Goal: Task Accomplishment & Management: Complete application form

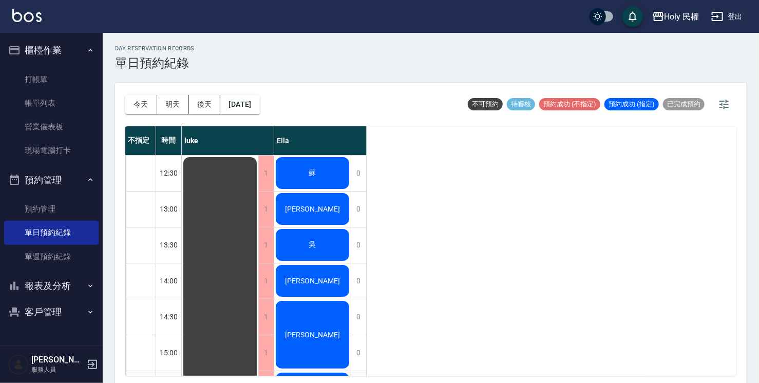
scroll to position [154, 0]
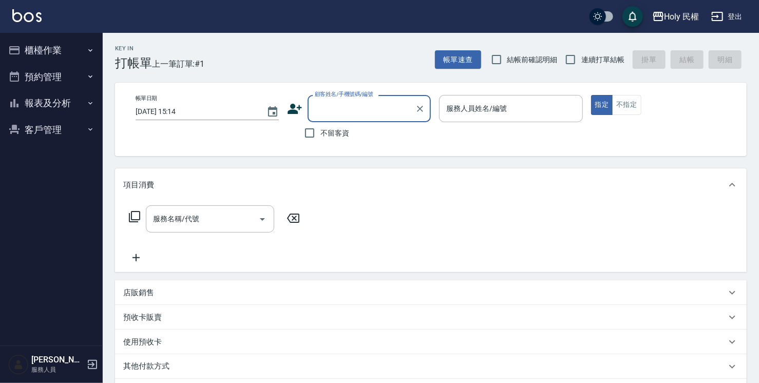
type input "ㄢ"
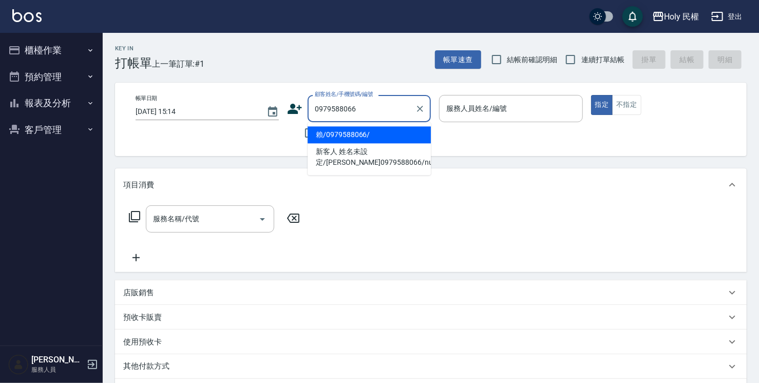
click at [333, 134] on li "賴/0979588066/" at bounding box center [369, 134] width 123 height 17
type input "賴/0979588066/"
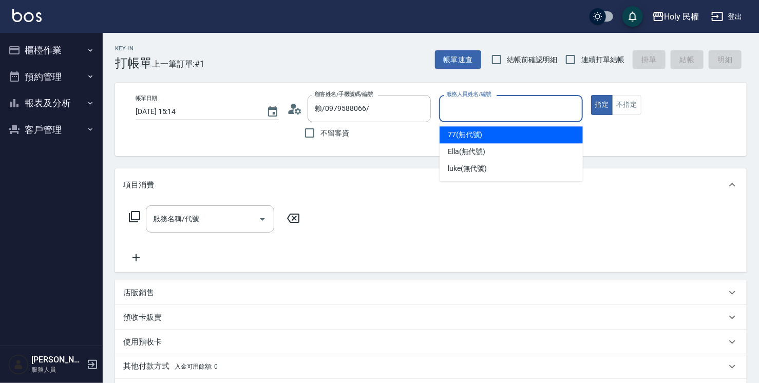
click at [498, 111] on input "服務人員姓名/編號" at bounding box center [511, 109] width 134 height 18
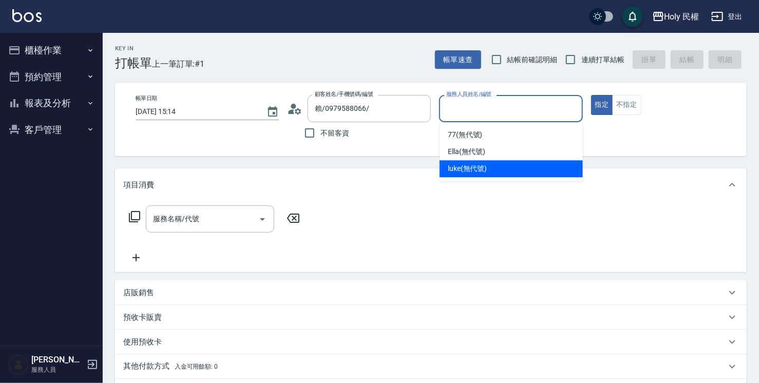
click at [475, 171] on span "luke (無代號)" at bounding box center [468, 168] width 40 height 11
type input "luke(無代號)"
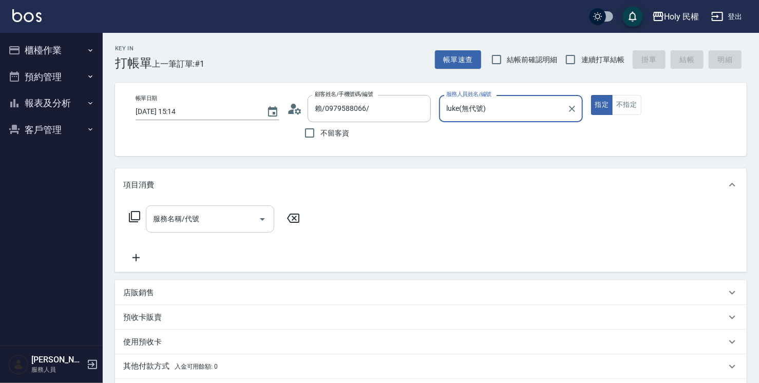
click at [200, 229] on div "服務名稱/代號" at bounding box center [210, 218] width 128 height 27
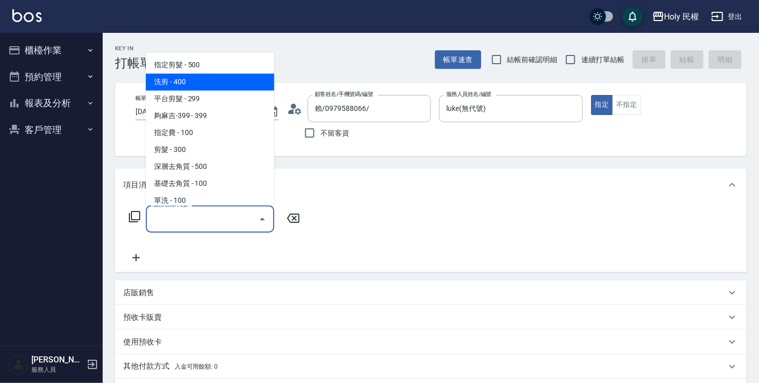
click at [183, 81] on span "洗剪 - 400" at bounding box center [210, 81] width 128 height 17
type input "洗剪(3)"
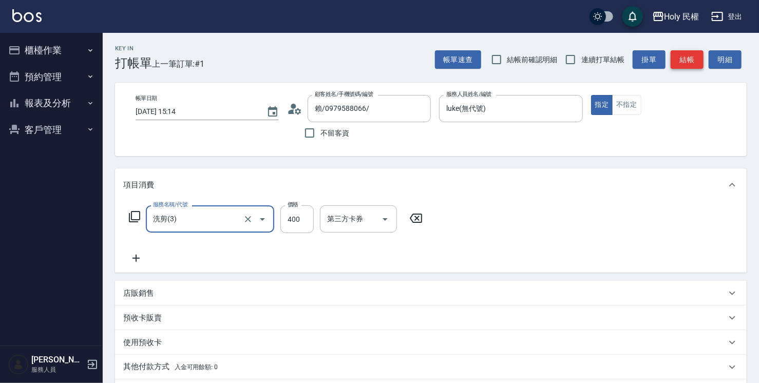
click at [684, 58] on button "結帳" at bounding box center [687, 59] width 33 height 19
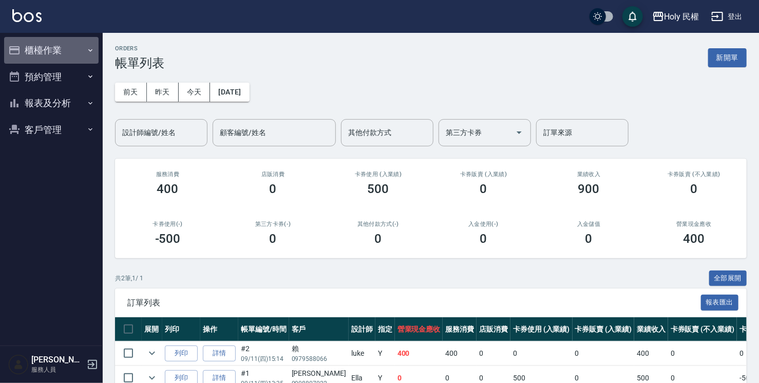
click at [62, 46] on button "櫃檯作業" at bounding box center [51, 50] width 95 height 27
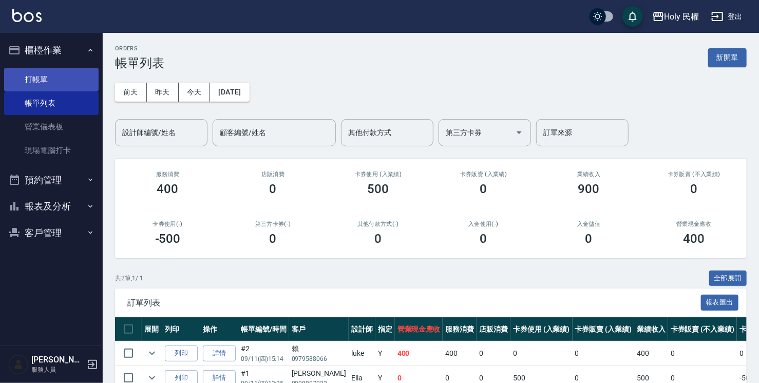
click at [51, 77] on link "打帳單" at bounding box center [51, 80] width 95 height 24
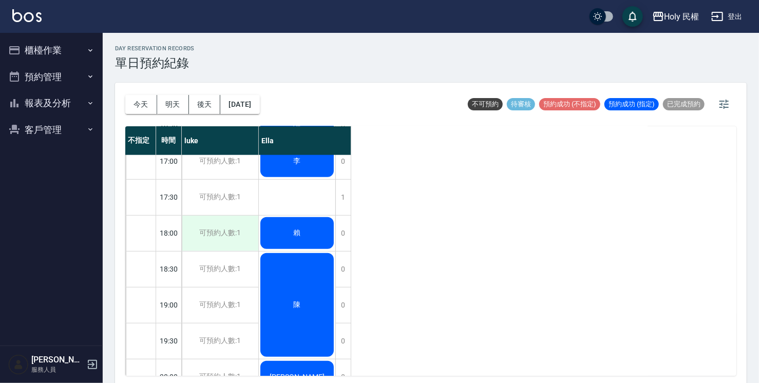
scroll to position [311, 0]
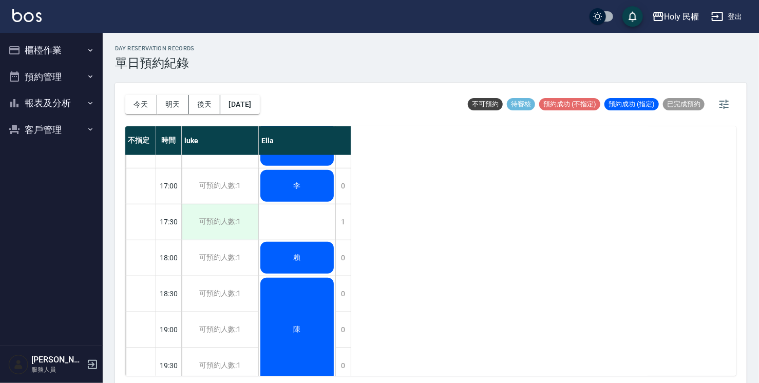
click at [217, 218] on div "可預約人數:1" at bounding box center [220, 221] width 77 height 35
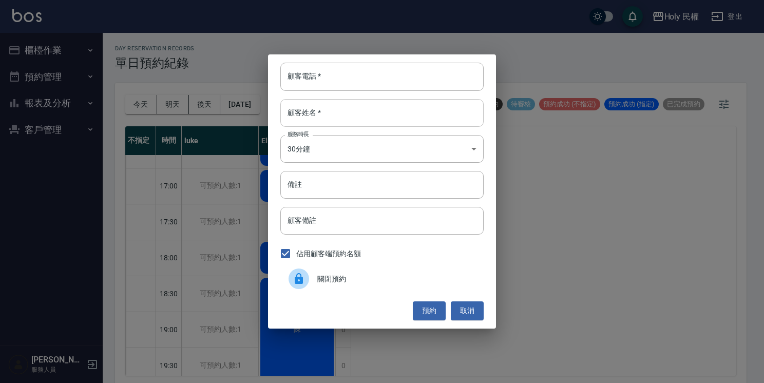
click at [343, 109] on input "顧客姓名   *" at bounding box center [381, 113] width 203 height 28
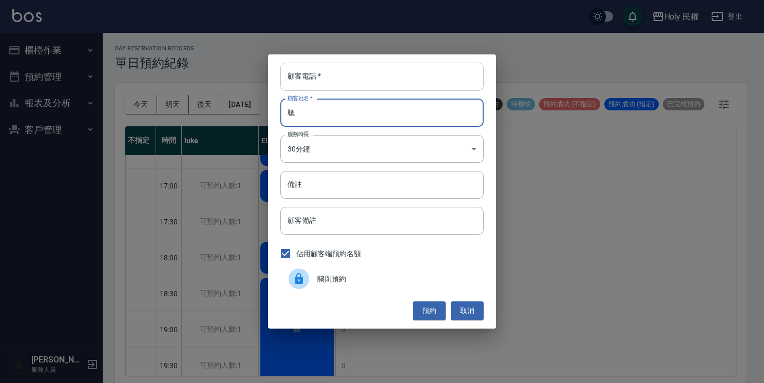
type input "聰"
click at [322, 88] on input "顧客電話   *" at bounding box center [381, 77] width 203 height 28
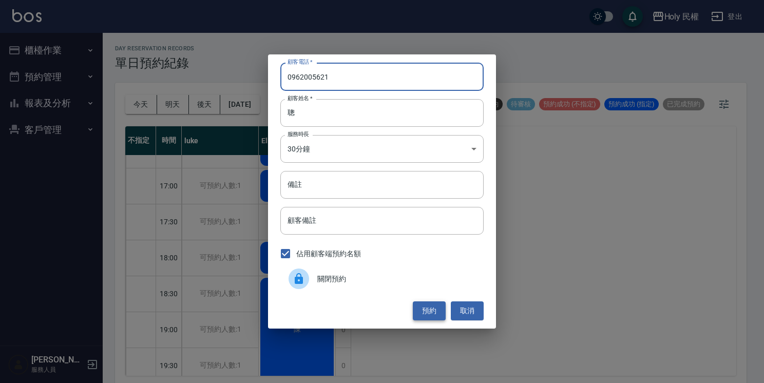
type input "0962005621"
click at [434, 312] on button "預約" at bounding box center [429, 310] width 33 height 19
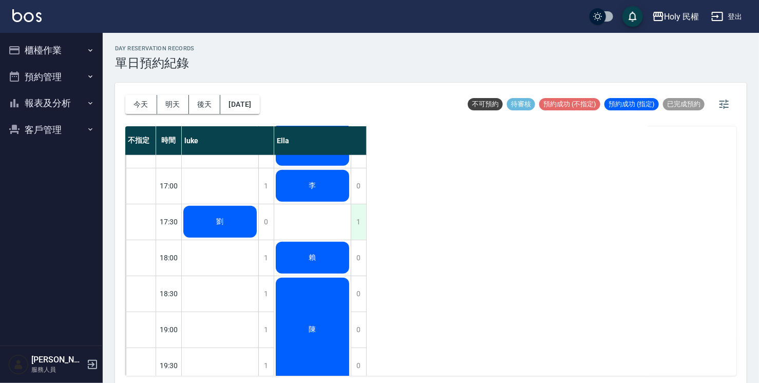
click at [357, 219] on div "1" at bounding box center [358, 221] width 15 height 35
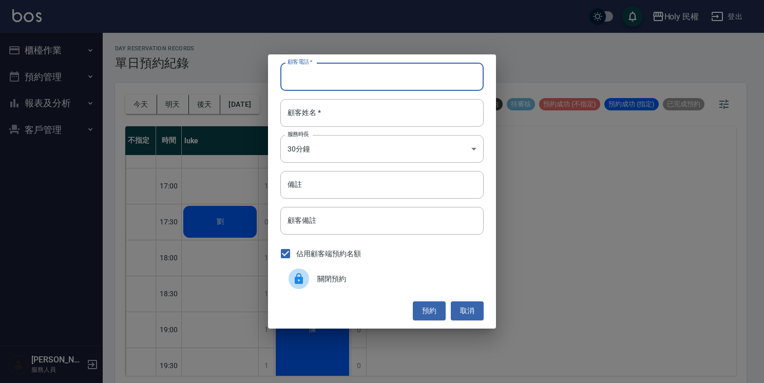
click at [323, 75] on input "顧客電話   *" at bounding box center [381, 77] width 203 height 28
type input "0955991929"
click at [331, 118] on input "顧客姓名   *" at bounding box center [381, 113] width 203 height 28
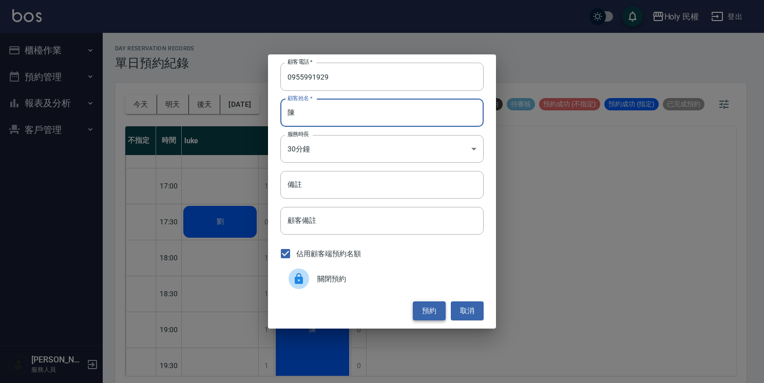
type input "陳"
click at [422, 314] on button "預約" at bounding box center [429, 310] width 33 height 19
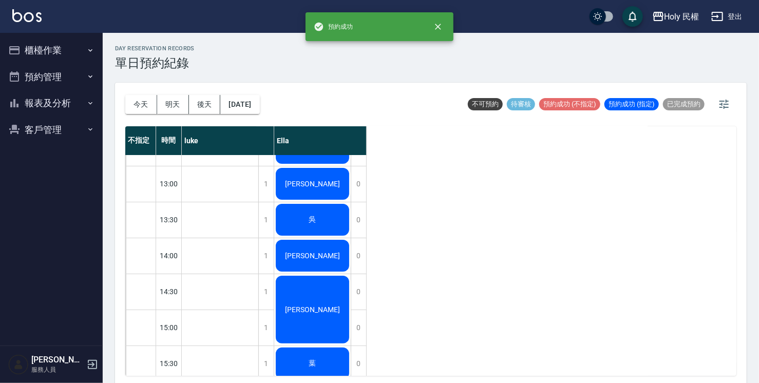
scroll to position [0, 0]
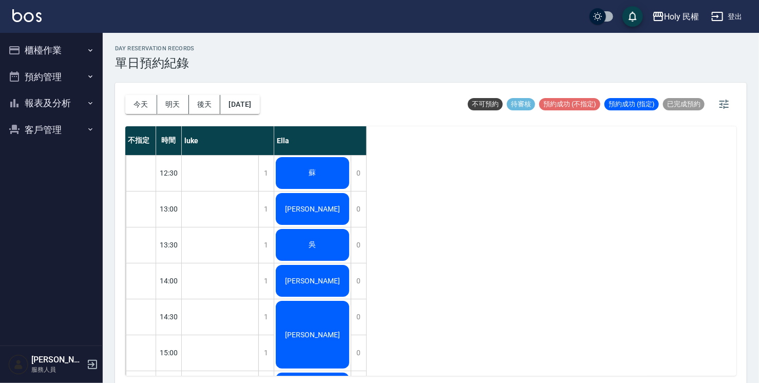
click at [415, 313] on div "不指定 時間 luke Ella 12:30 13:00 13:30 14:00 14:30 15:00 15:30 16:00 16:30 17:00 17…" at bounding box center [430, 251] width 611 height 250
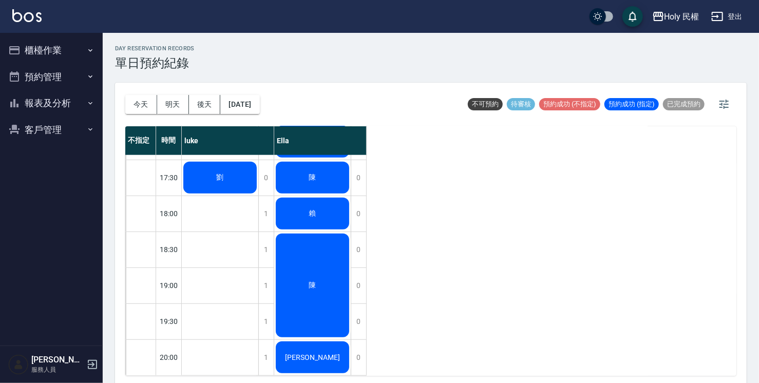
scroll to position [362, 0]
click at [141, 275] on div at bounding box center [141, 285] width 30 height 35
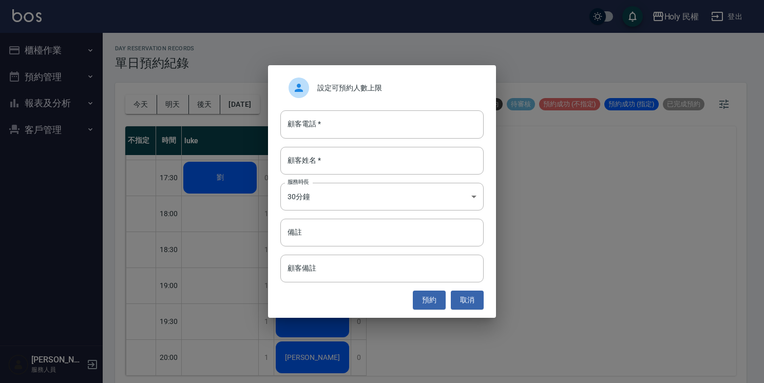
click at [310, 128] on input "顧客電話   *" at bounding box center [381, 124] width 203 height 28
type input "0983264598"
click at [337, 160] on input "顧客姓名   *" at bounding box center [381, 161] width 203 height 28
type input "張"
click at [435, 299] on button "預約" at bounding box center [429, 300] width 33 height 19
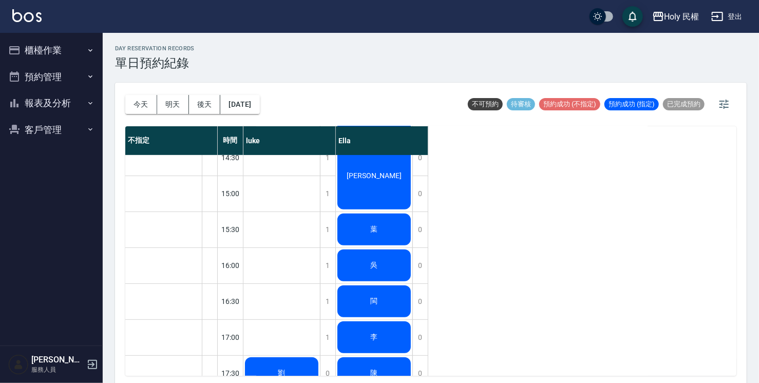
scroll to position [157, 0]
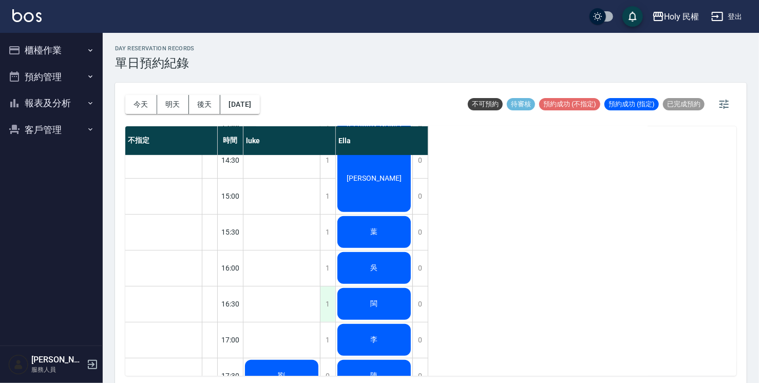
click at [327, 305] on div "1" at bounding box center [327, 304] width 15 height 35
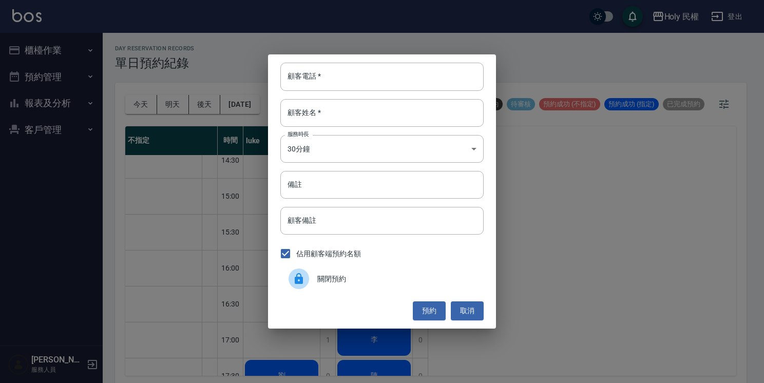
click at [318, 279] on span "關閉預約" at bounding box center [396, 279] width 158 height 11
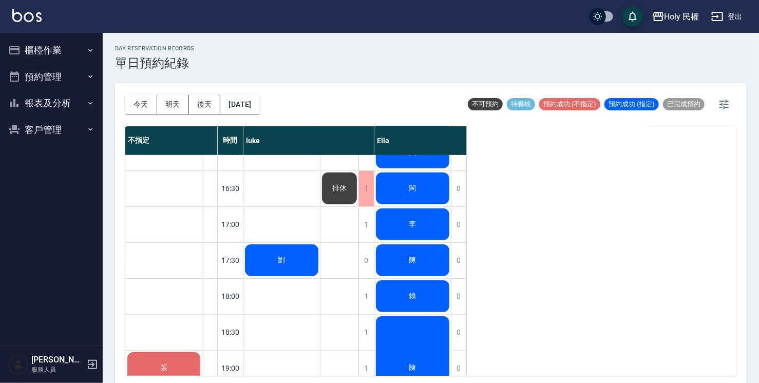
scroll to position [208, 0]
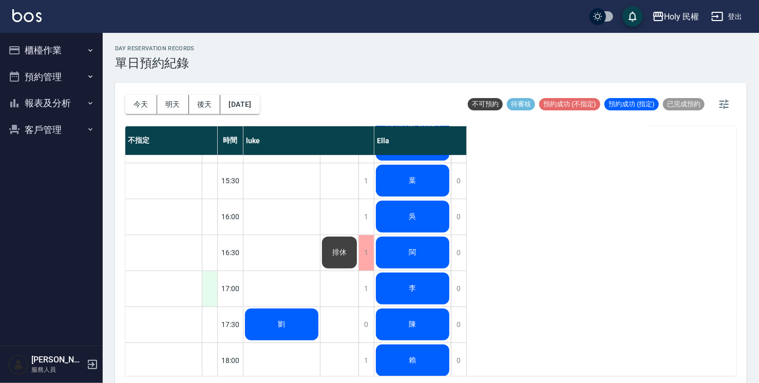
click at [216, 293] on div at bounding box center [209, 288] width 15 height 35
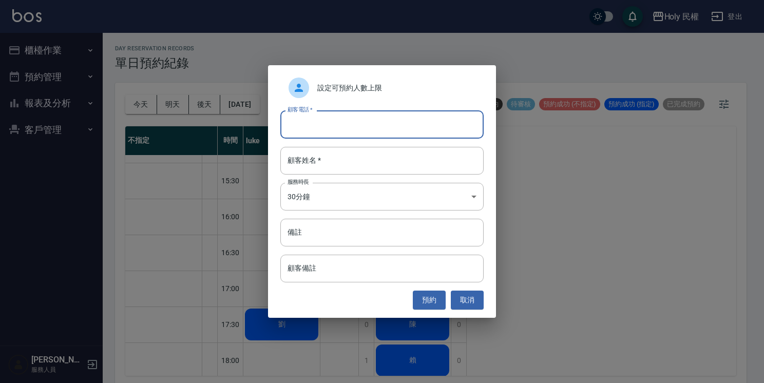
click at [359, 127] on input "顧客電話   *" at bounding box center [381, 124] width 203 height 28
click at [464, 288] on div "設定可預約人數上限 顧客電話   * 顧客電話   * 顧客姓名   * 顧客姓名   * 服務時長 30分鐘 1 服務時長 備註 備註 顧客備註 顧客備註 …" at bounding box center [382, 191] width 228 height 252
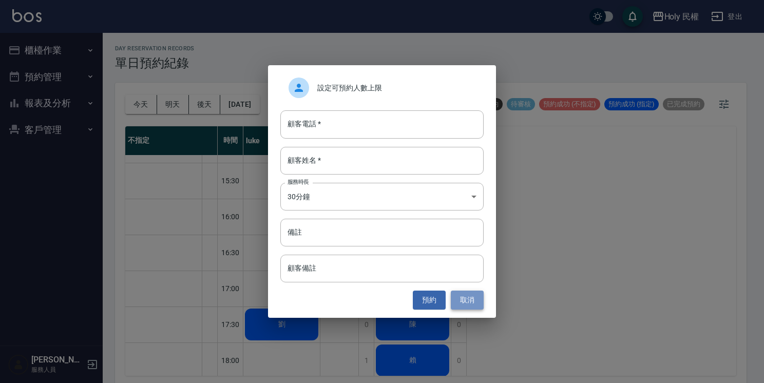
click at [475, 305] on button "取消" at bounding box center [467, 300] width 33 height 19
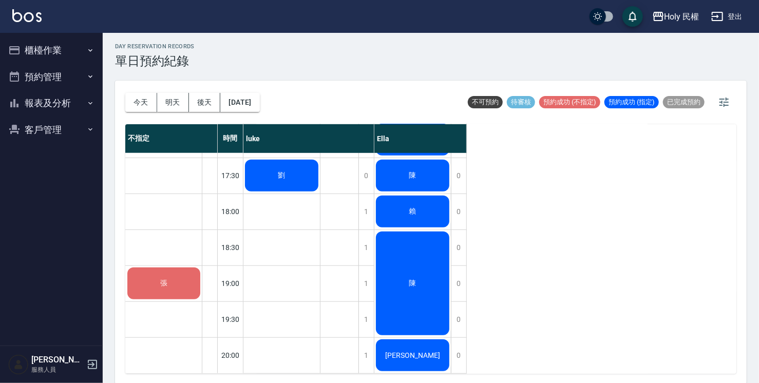
scroll to position [3, 0]
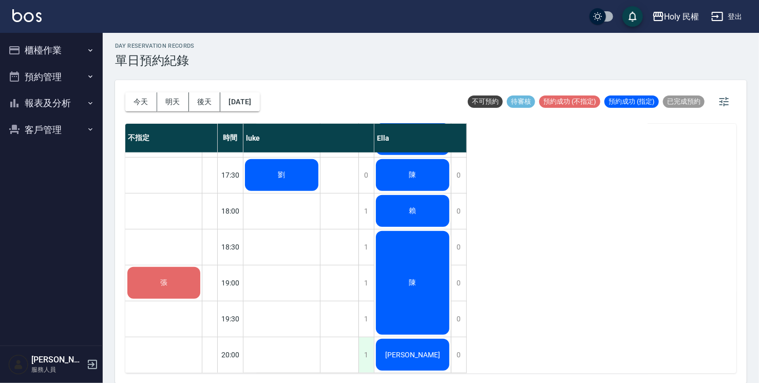
click at [364, 349] on div "1" at bounding box center [366, 354] width 15 height 35
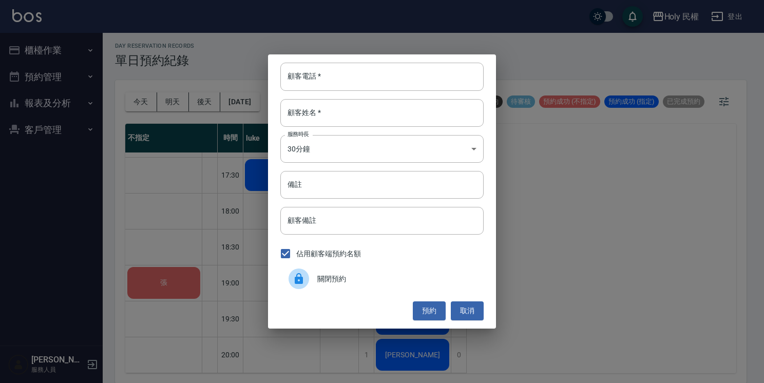
click at [324, 277] on span "關閉預約" at bounding box center [396, 279] width 158 height 11
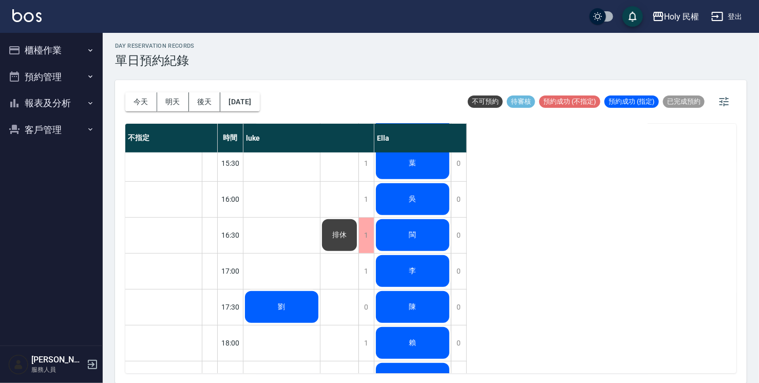
scroll to position [205, 0]
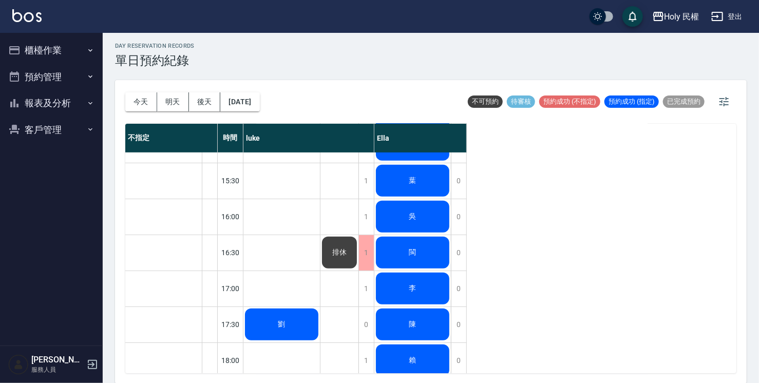
click at [417, 221] on span "吳" at bounding box center [412, 216] width 11 height 9
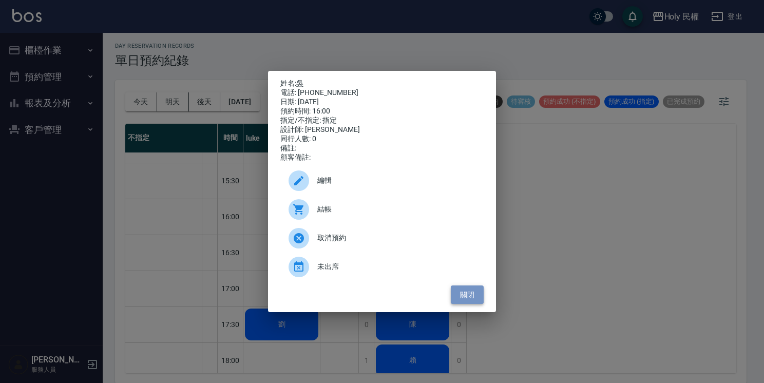
click at [476, 301] on button "關閉" at bounding box center [467, 295] width 33 height 19
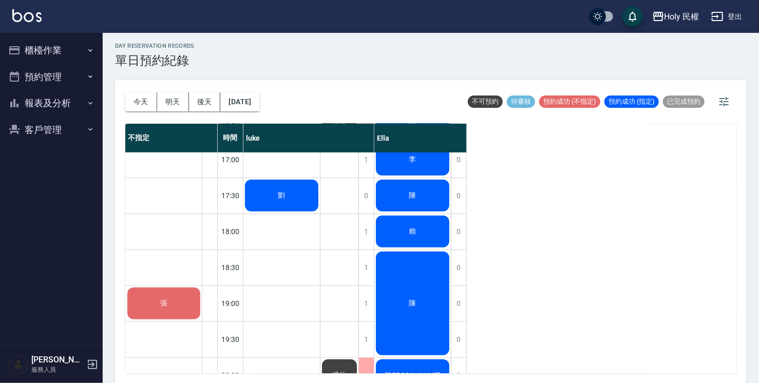
scroll to position [311, 0]
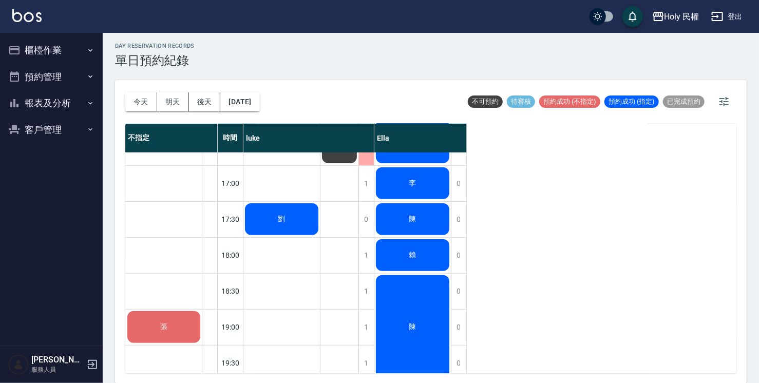
click at [70, 50] on button "櫃檯作業" at bounding box center [51, 50] width 95 height 27
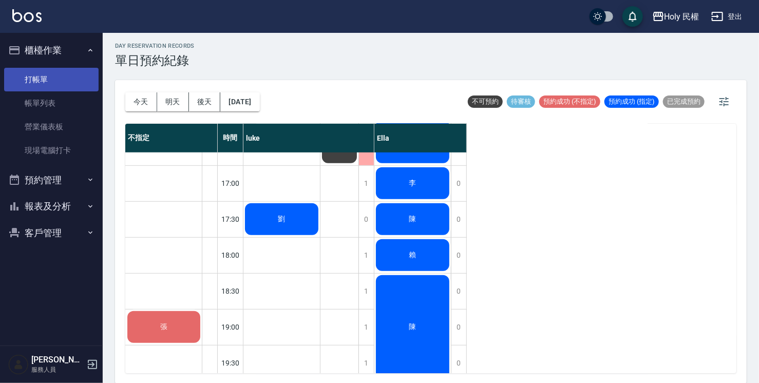
click at [66, 77] on link "打帳單" at bounding box center [51, 80] width 95 height 24
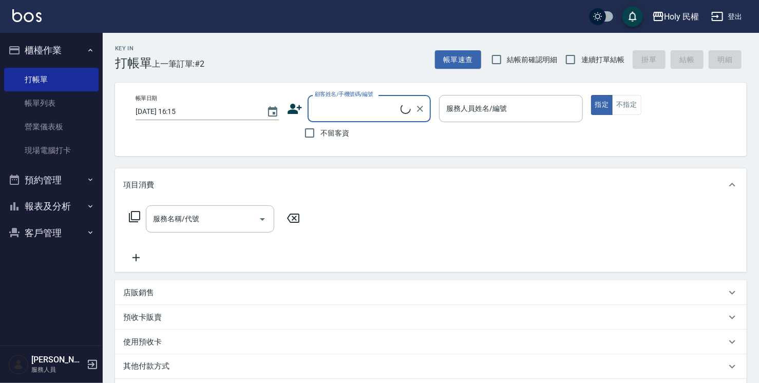
click at [64, 52] on button "櫃檯作業" at bounding box center [51, 50] width 95 height 27
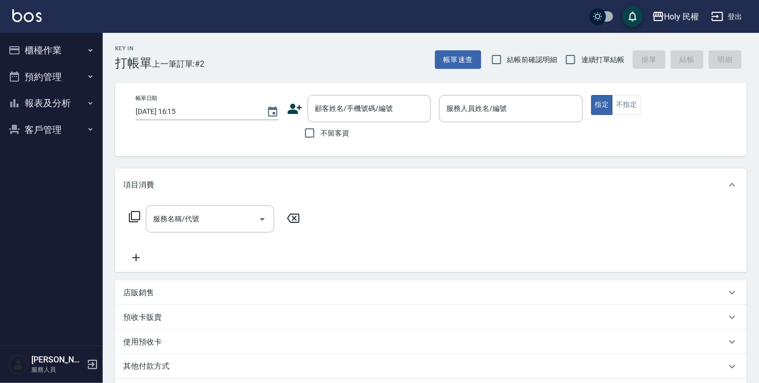
click at [45, 48] on button "櫃檯作業" at bounding box center [51, 50] width 95 height 27
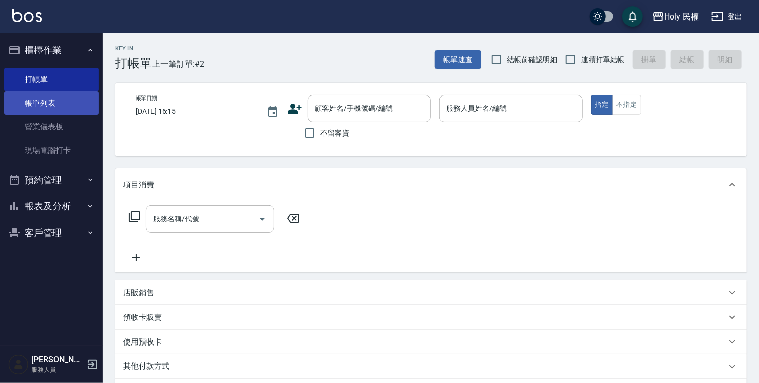
click at [47, 98] on link "帳單列表" at bounding box center [51, 103] width 95 height 24
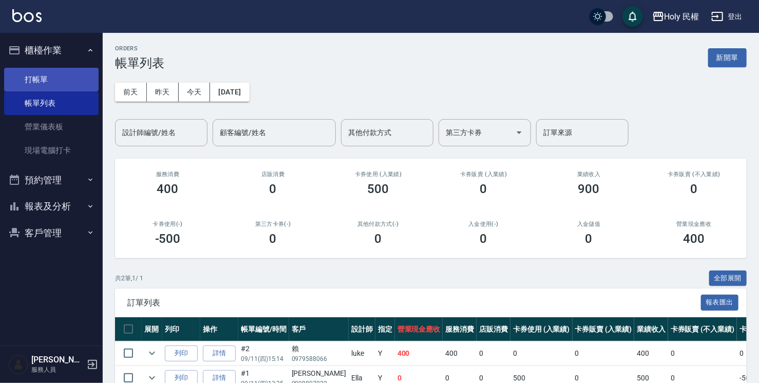
click at [64, 74] on link "打帳單" at bounding box center [51, 80] width 95 height 24
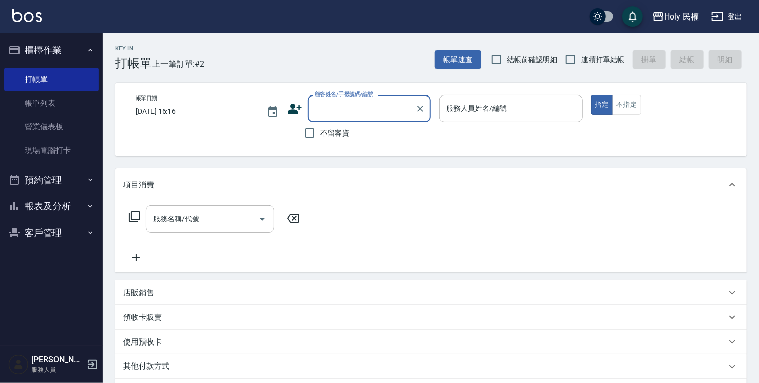
click at [72, 185] on button "預約管理" at bounding box center [51, 180] width 95 height 27
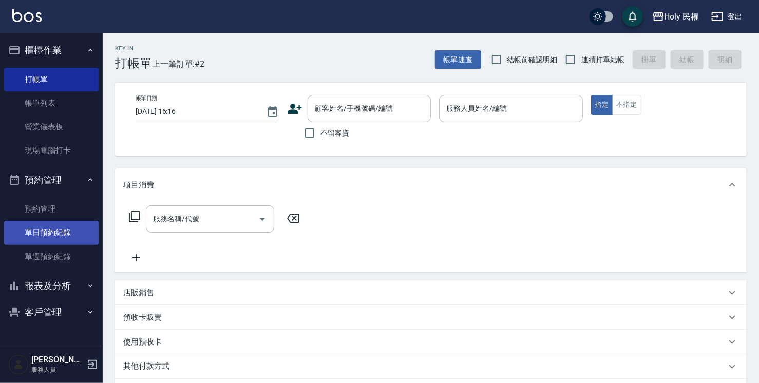
click at [61, 232] on link "單日預約紀錄" at bounding box center [51, 233] width 95 height 24
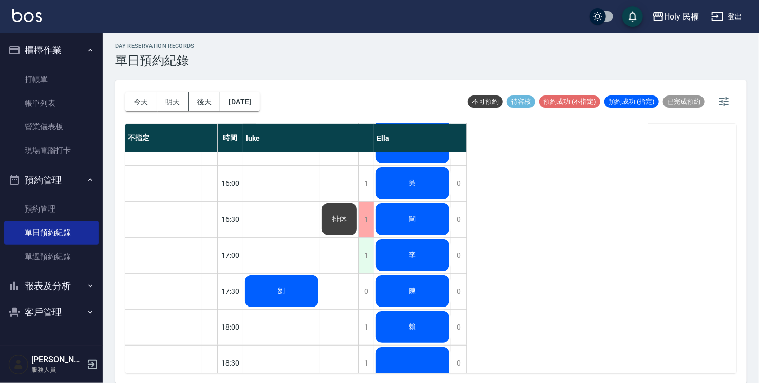
scroll to position [257, 0]
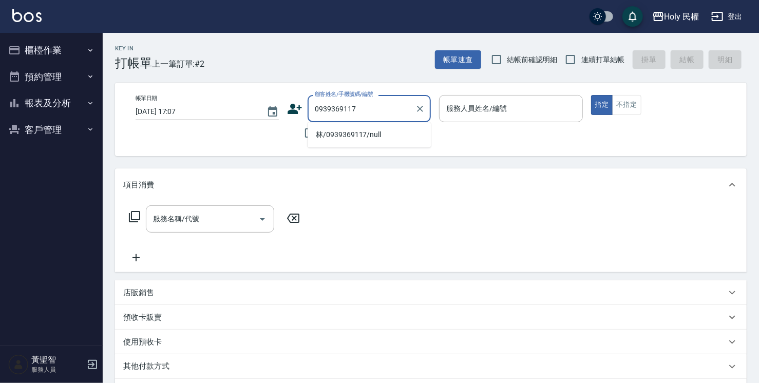
click at [381, 136] on li "林/0939369117/null" at bounding box center [369, 134] width 123 height 17
type input "林/0939369117/null"
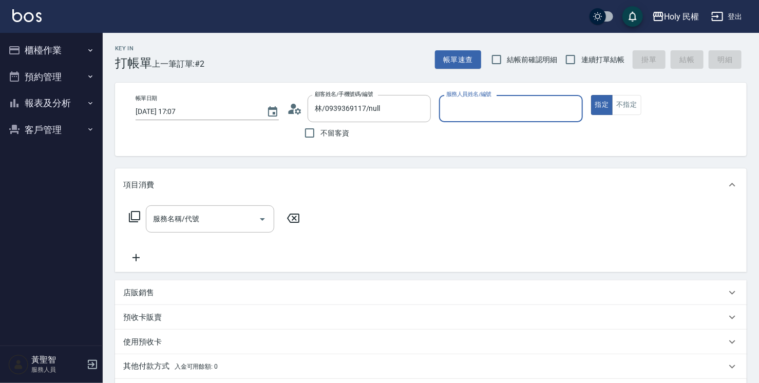
click at [457, 116] on input "服務人員姓名/編號" at bounding box center [511, 109] width 134 height 18
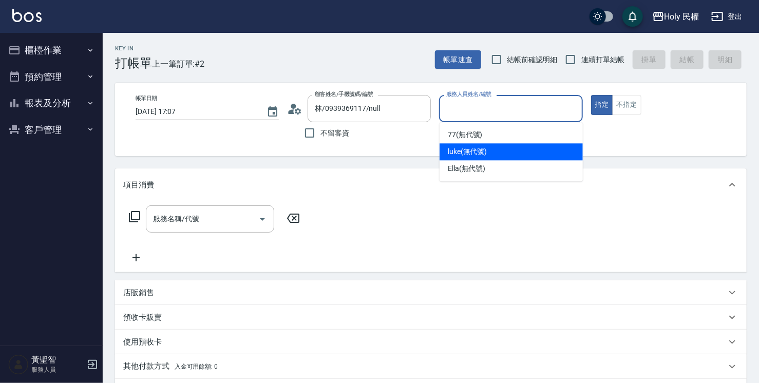
click at [464, 158] on div "luke (無代號)" at bounding box center [511, 151] width 143 height 17
type input "luke(無代號)"
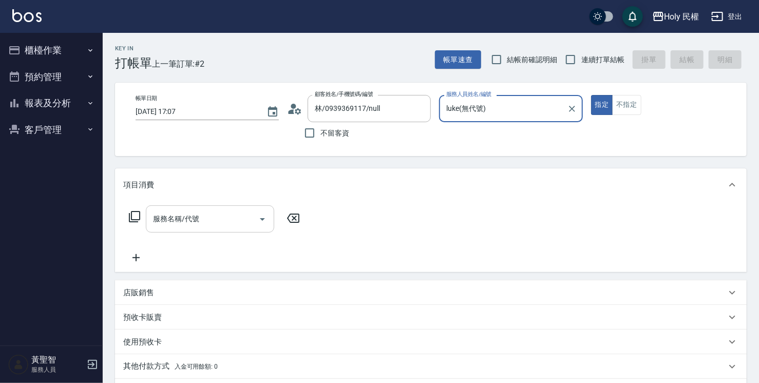
click at [215, 218] on input "服務名稱/代號" at bounding box center [202, 219] width 104 height 18
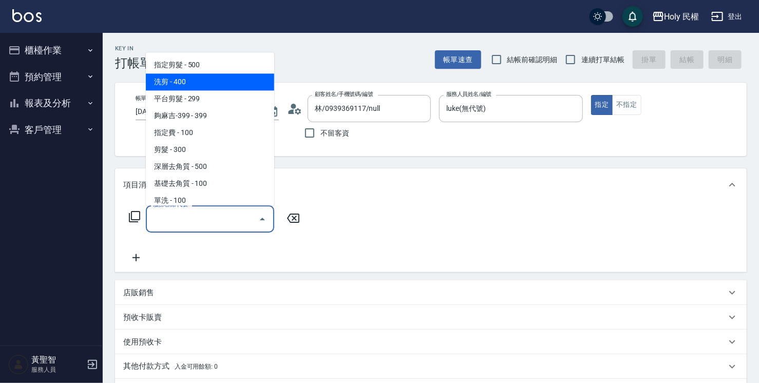
click at [183, 84] on span "洗剪 - 400" at bounding box center [210, 81] width 128 height 17
type input "洗剪(3)"
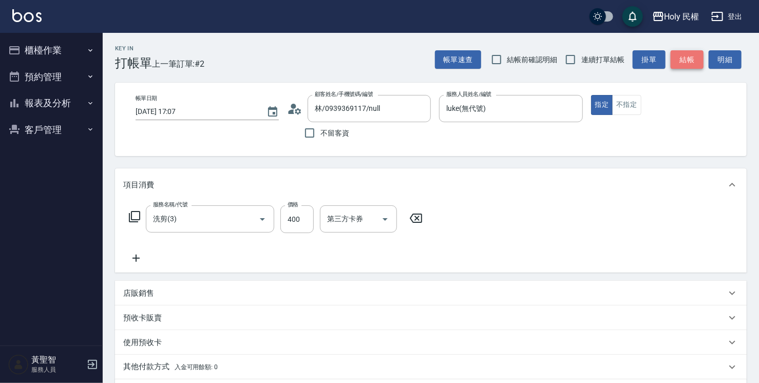
click at [689, 59] on button "結帳" at bounding box center [687, 59] width 33 height 19
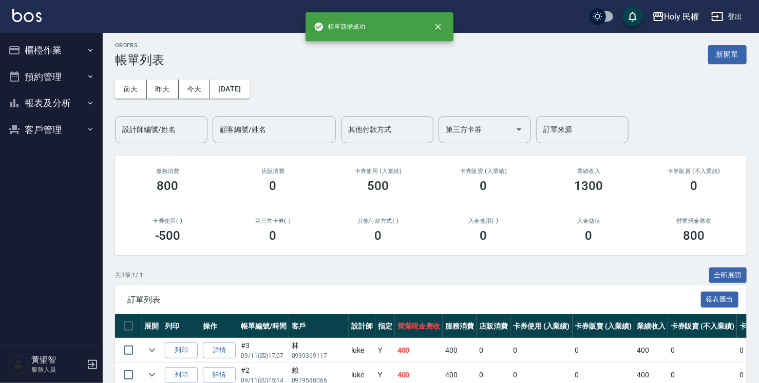
scroll to position [79, 0]
